Goal: Find specific page/section: Find specific page/section

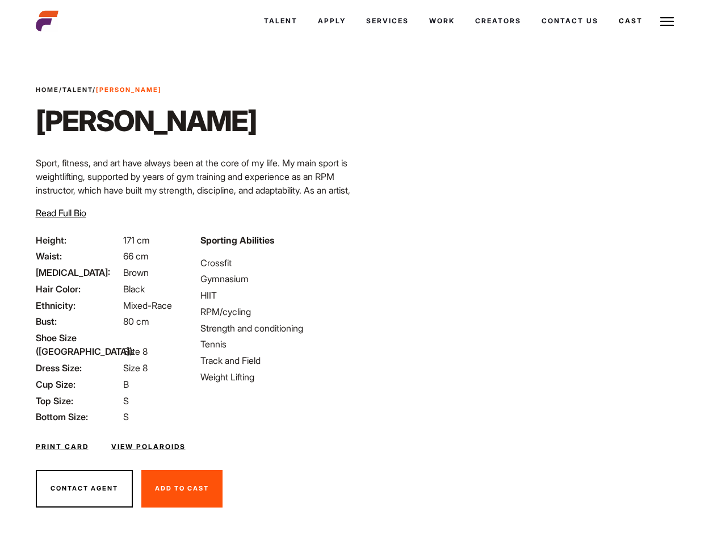
click at [630, 21] on link "Cast" at bounding box center [631, 21] width 44 height 31
